Goal: Task Accomplishment & Management: Complete application form

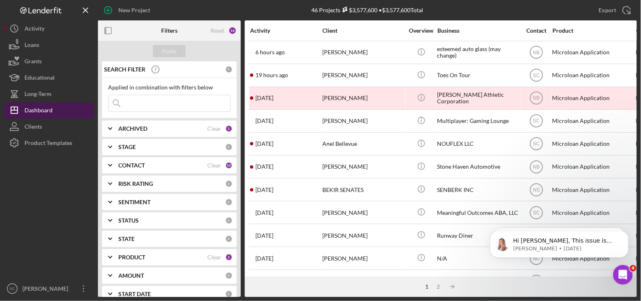
click at [26, 109] on div "Dashboard" at bounding box center [38, 111] width 28 height 18
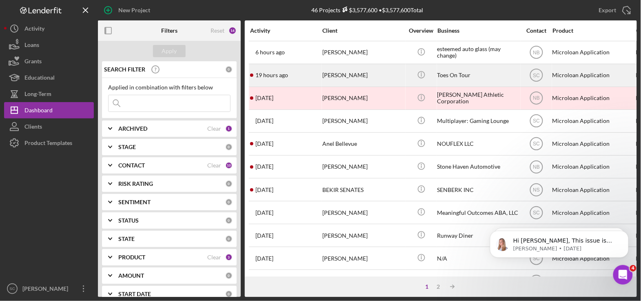
click at [299, 77] on div "19 hours ago [PERSON_NAME]" at bounding box center [285, 75] width 71 height 22
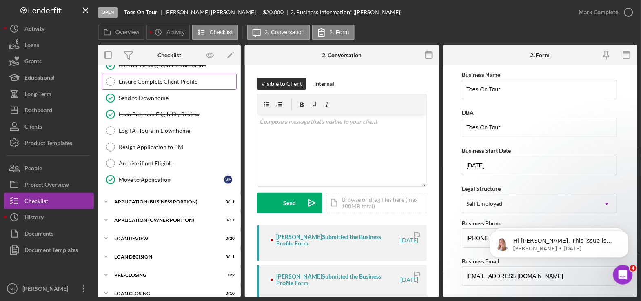
scroll to position [138, 0]
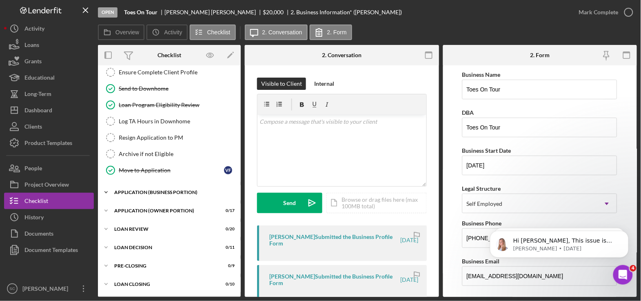
click at [152, 190] on div "APPLICATION (BUSINESS PORTION)" at bounding box center [172, 192] width 116 height 5
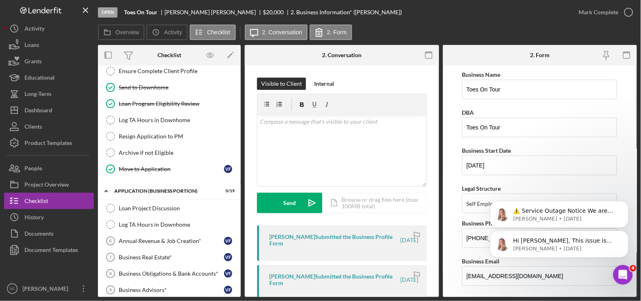
drag, startPoint x: 626, startPoint y: 233, endPoint x: 625, endPoint y: 207, distance: 26.5
click at [625, 233] on icon "Dismiss notification" at bounding box center [627, 233] width 4 height 4
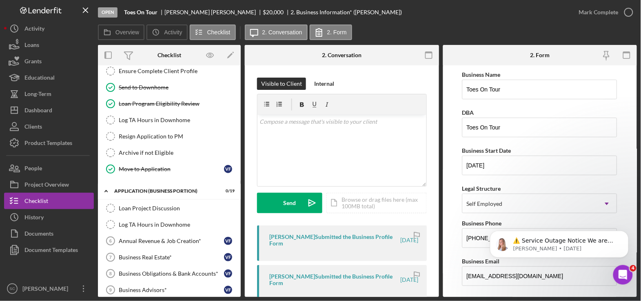
click at [625, 233] on icon "Dismiss notification" at bounding box center [627, 233] width 4 height 4
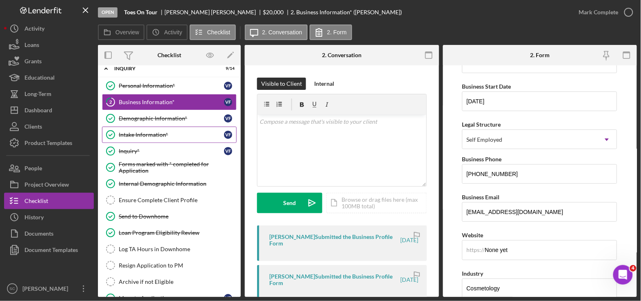
scroll to position [0, 0]
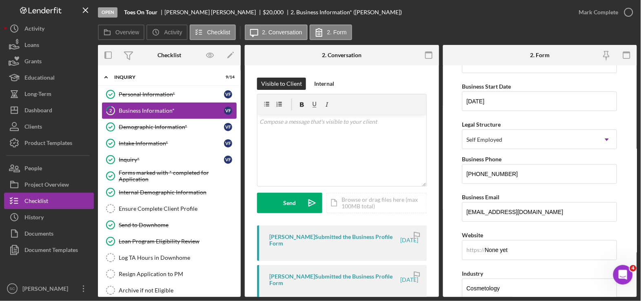
click at [119, 106] on icon "2" at bounding box center [110, 110] width 20 height 20
click at [610, 5] on div "Mark Complete" at bounding box center [599, 12] width 40 height 16
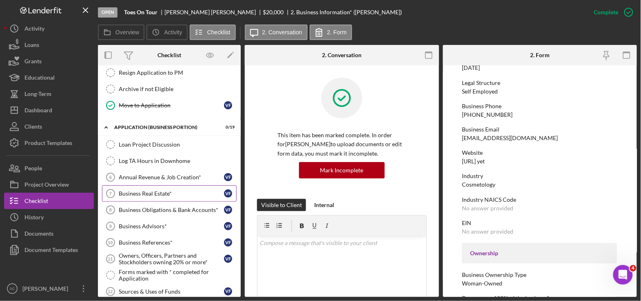
scroll to position [204, 0]
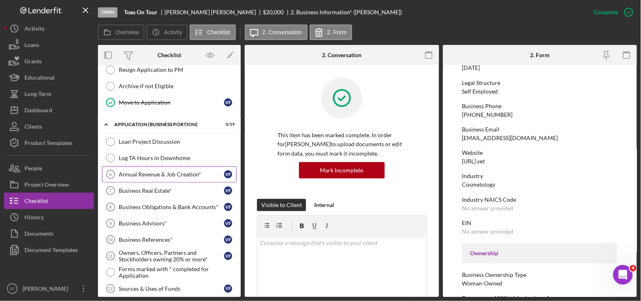
click at [133, 177] on div "Annual Revenue & Job Creation*" at bounding box center [171, 174] width 105 height 7
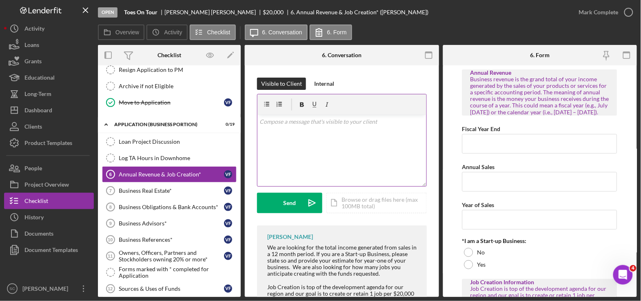
click at [286, 115] on div "v Color teal Color pink Remove color Add row above Add row below Add column bef…" at bounding box center [342, 150] width 169 height 71
click at [51, 110] on div "Dashboard" at bounding box center [38, 111] width 28 height 18
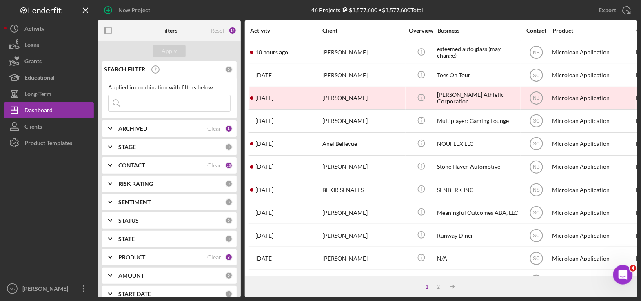
click at [128, 162] on b "CONTACT" at bounding box center [131, 165] width 27 height 7
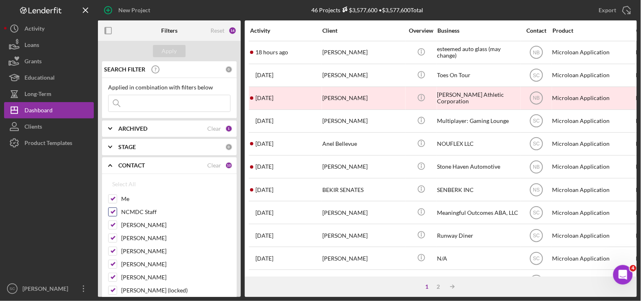
click at [110, 212] on input "NCMDC Staff" at bounding box center [113, 212] width 8 height 8
checkbox input "false"
click at [110, 223] on input "[PERSON_NAME]" at bounding box center [113, 225] width 8 height 8
checkbox input "false"
click at [112, 246] on div "Me NCMDC Staff [PERSON_NAME] [PERSON_NAME] [PERSON_NAME] [PERSON_NAME] [PERSON_…" at bounding box center [169, 259] width 122 height 131
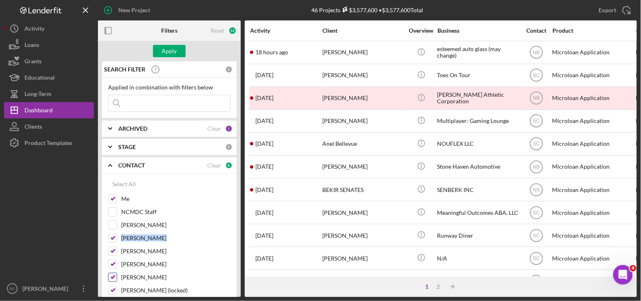
drag, startPoint x: 112, startPoint y: 246, endPoint x: 114, endPoint y: 274, distance: 28.2
click at [114, 274] on input "[PERSON_NAME]" at bounding box center [113, 277] width 8 height 8
checkbox input "false"
click at [113, 290] on input "[PERSON_NAME] (locked)" at bounding box center [113, 290] width 8 height 8
checkbox input "false"
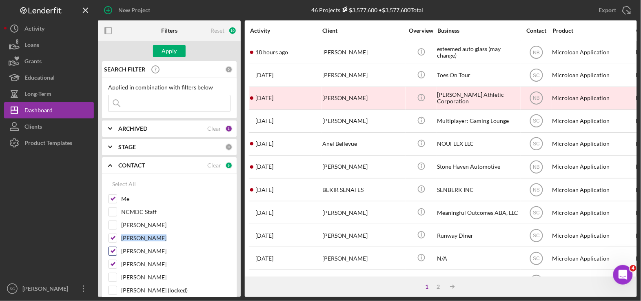
click at [112, 250] on input "[PERSON_NAME]" at bounding box center [113, 251] width 8 height 8
checkbox input "false"
click at [168, 49] on div "Apply" at bounding box center [169, 51] width 15 height 12
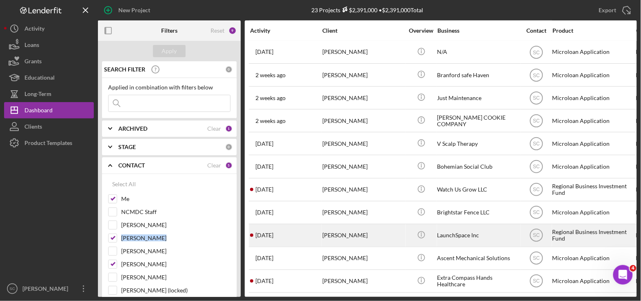
scroll to position [51, 0]
